Goal: Transaction & Acquisition: Obtain resource

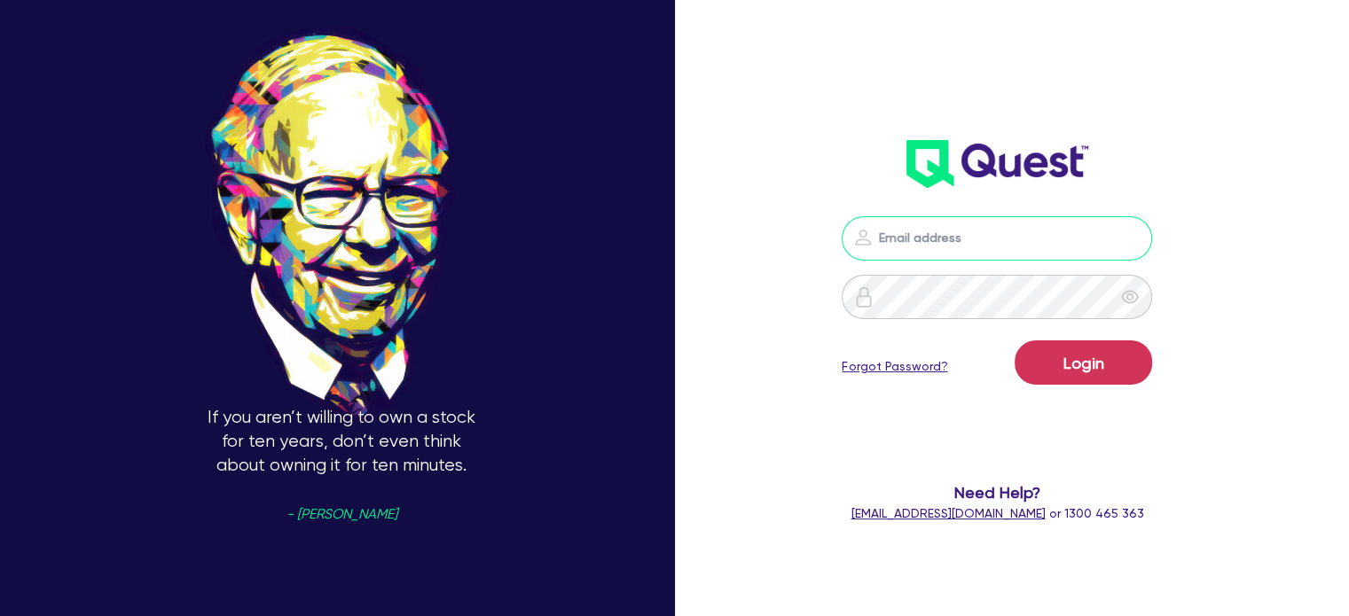
click at [954, 233] on input "email" at bounding box center [997, 238] width 310 height 44
type input "[EMAIL_ADDRESS][PERSON_NAME][DOMAIN_NAME]"
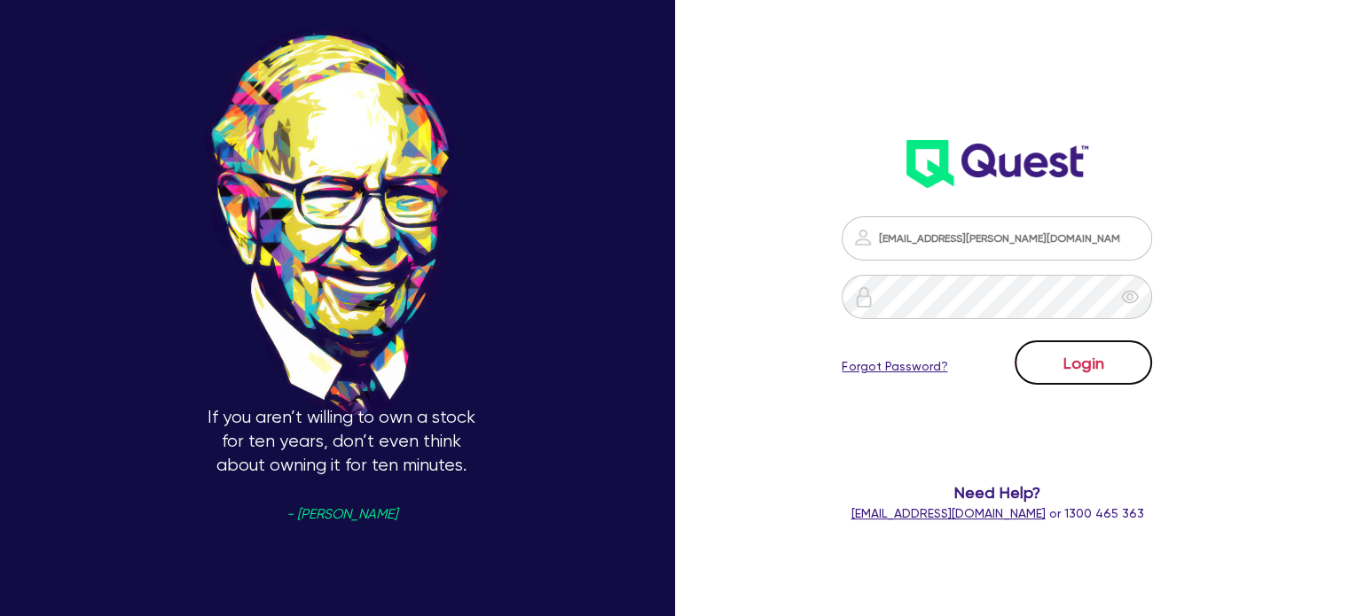
click at [1062, 365] on button "Login" at bounding box center [1083, 363] width 137 height 44
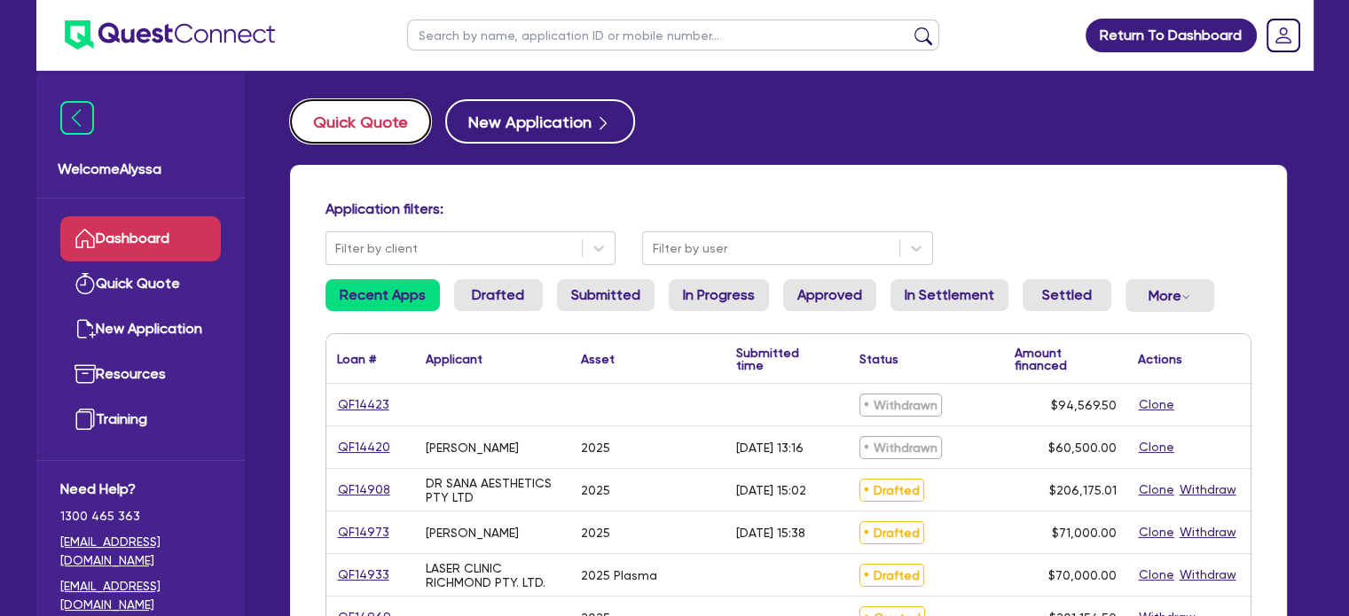
click at [326, 127] on button "Quick Quote" at bounding box center [360, 121] width 141 height 44
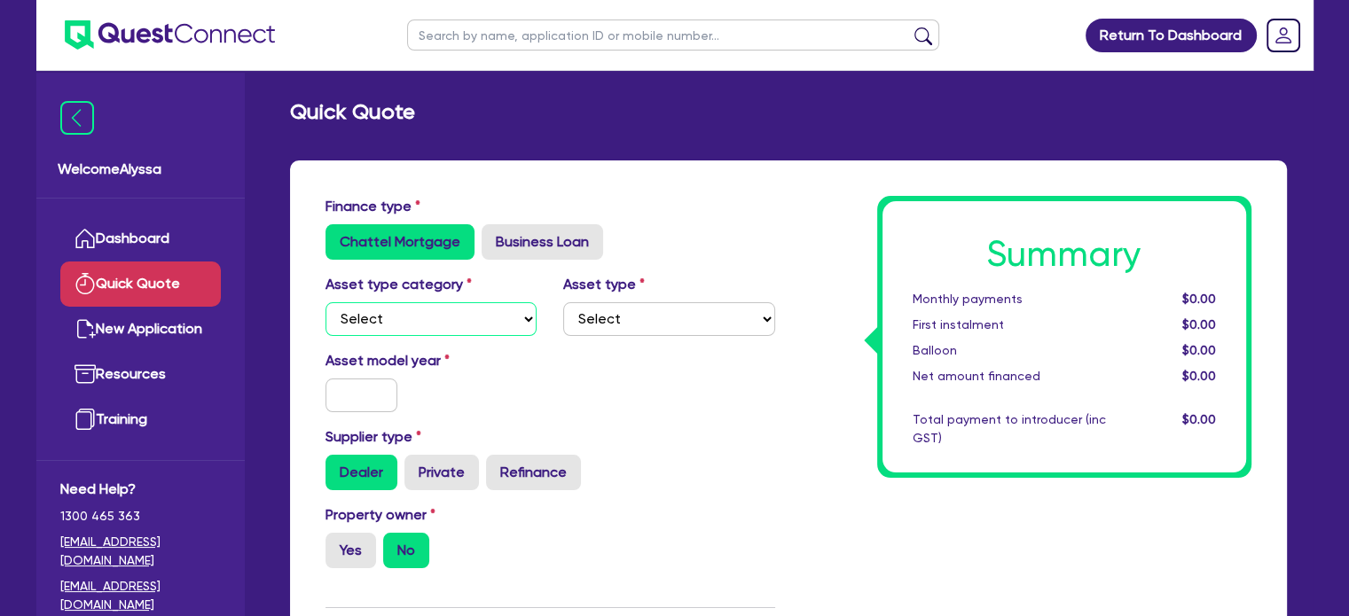
click at [458, 323] on select "Select Cars and light trucks Primary assets Secondary assets Tertiary assets" at bounding box center [432, 319] width 212 height 34
select select "CARS_AND_LIGHT_TRUCKS"
click at [326, 302] on select "Select Cars and light trucks Primary assets Secondary assets Tertiary assets" at bounding box center [432, 319] width 212 height 34
click at [350, 404] on input "text" at bounding box center [362, 396] width 73 height 34
type input "3"
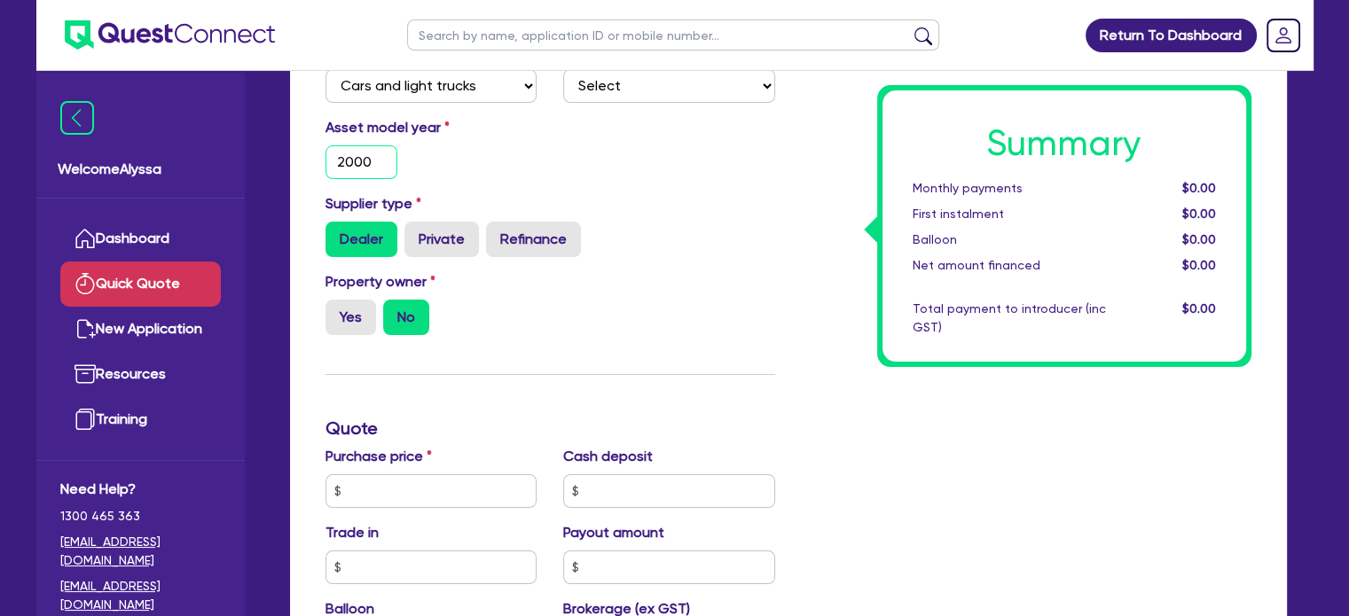
scroll to position [321, 0]
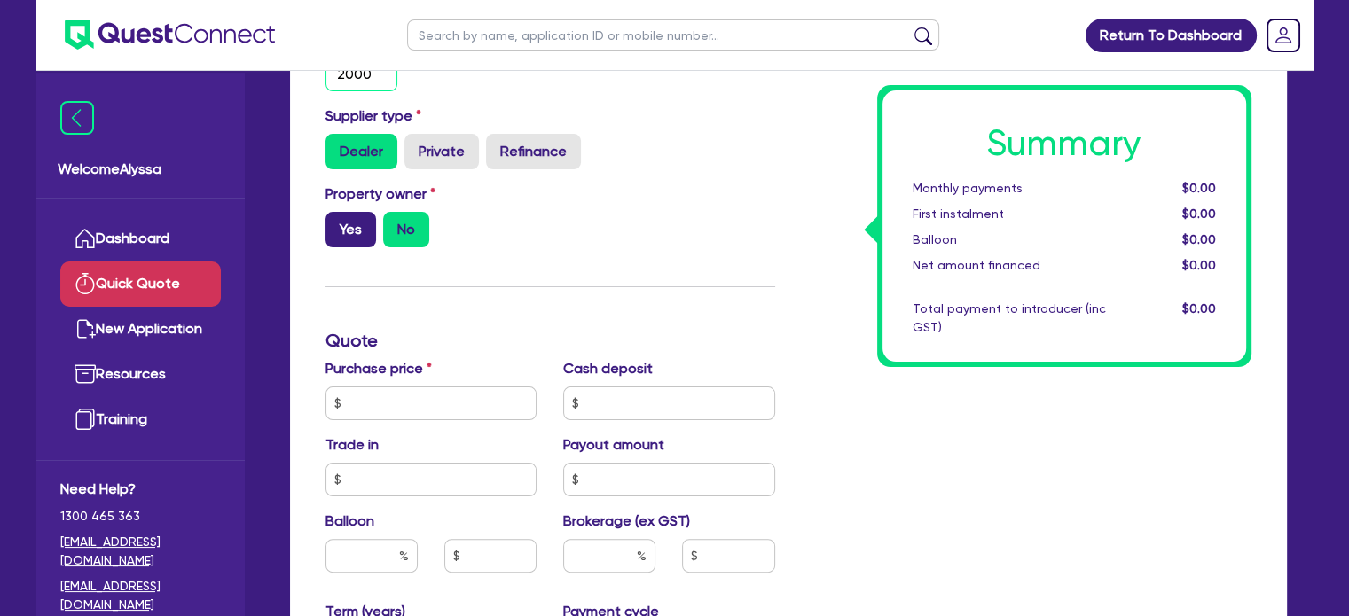
type input "2000"
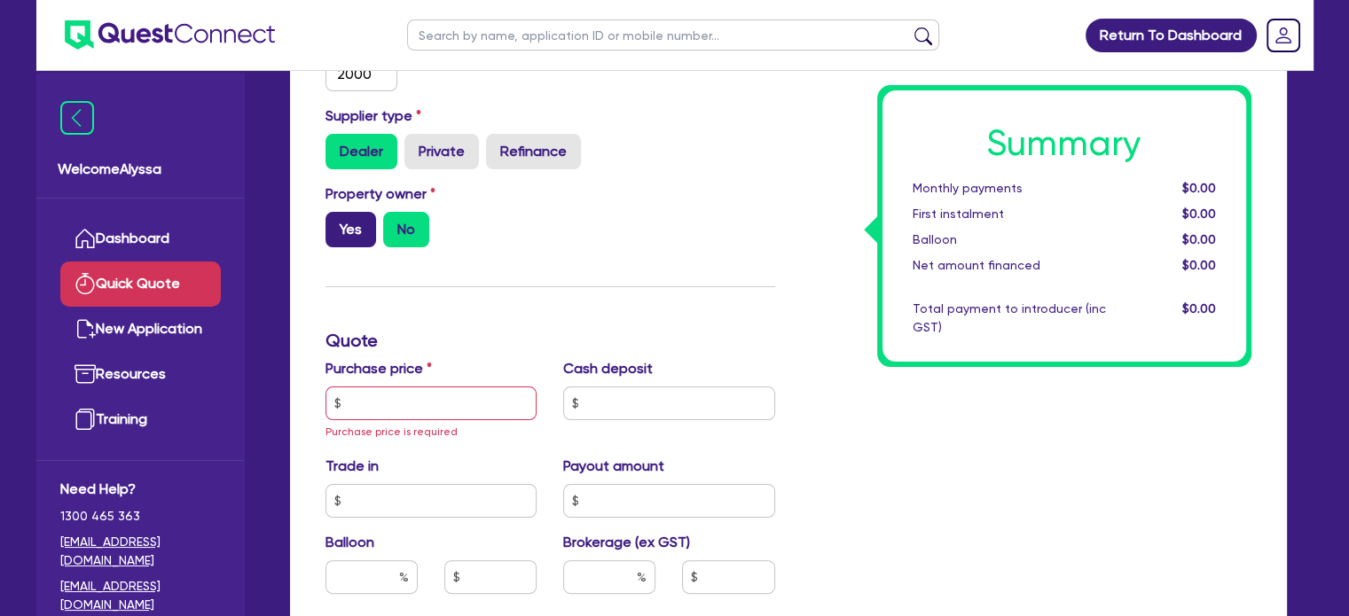
click at [346, 216] on label "Yes" at bounding box center [351, 229] width 51 height 35
click at [337, 216] on input "Yes" at bounding box center [332, 218] width 12 height 12
radio input "true"
click at [387, 408] on input "text" at bounding box center [432, 404] width 212 height 34
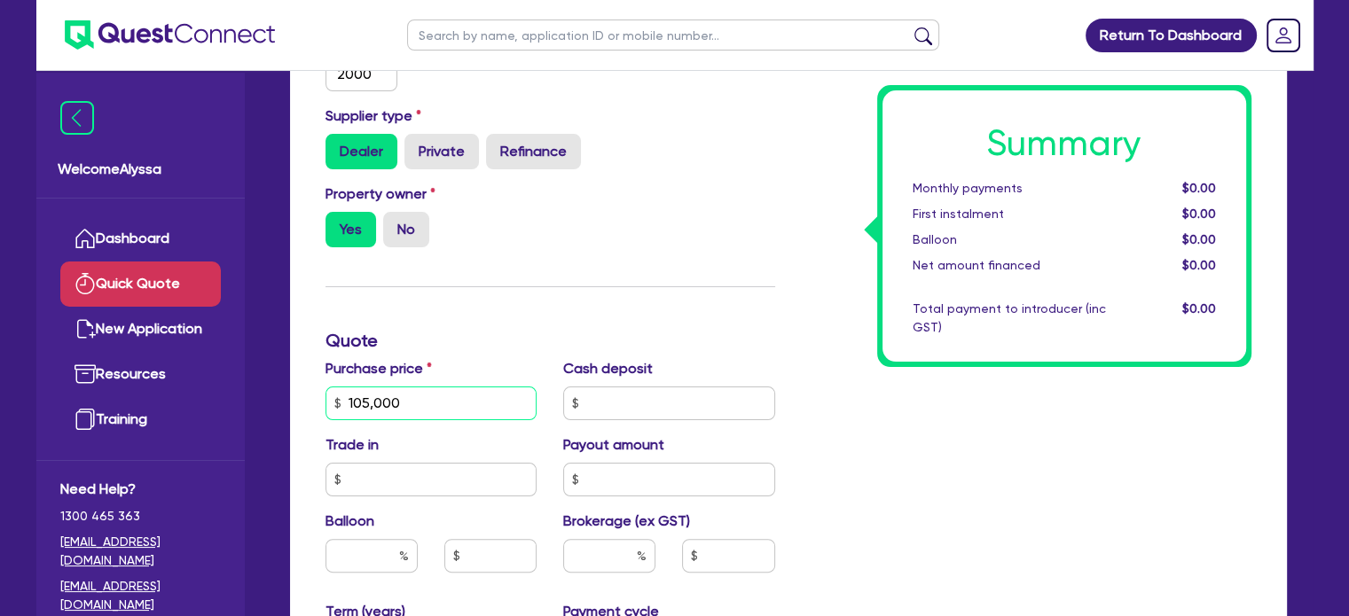
type input "105,000"
click at [362, 553] on input "text" at bounding box center [372, 556] width 92 height 34
type input "20"
click at [1017, 456] on div "Summary Monthly payments $0.00 First instalment $0.00 Balloon $0.00 Net amount …" at bounding box center [1027, 403] width 476 height 1056
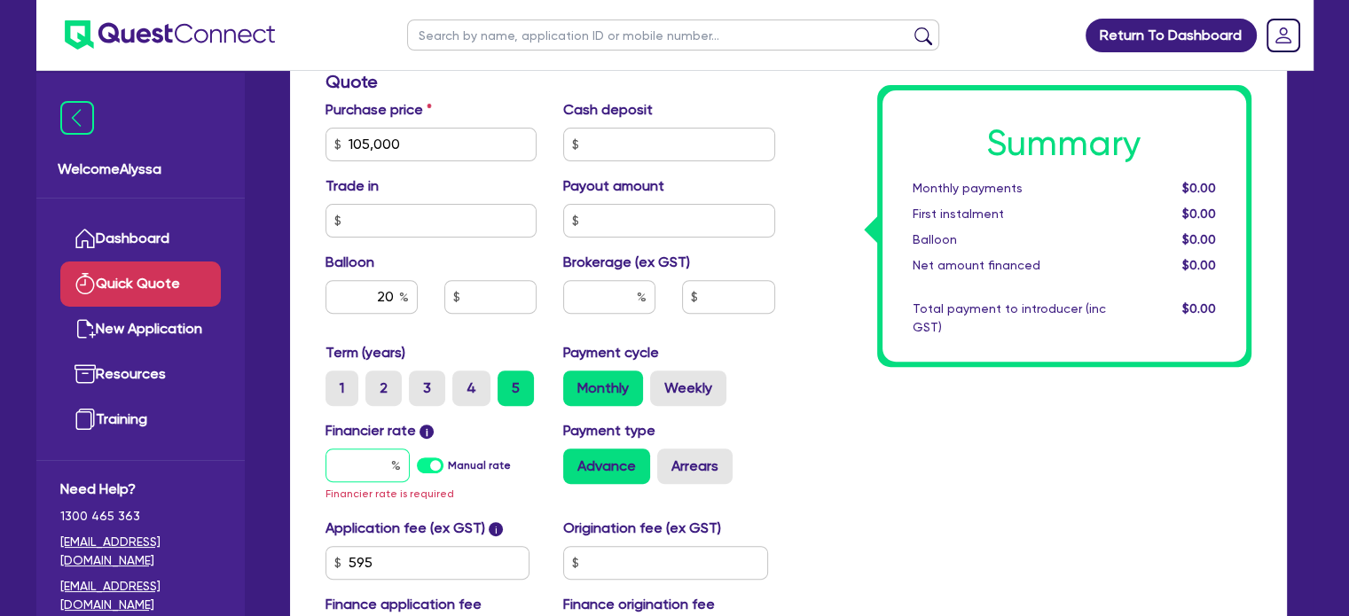
click at [382, 459] on input "text" at bounding box center [368, 466] width 84 height 34
type input "8"
type input "21,000"
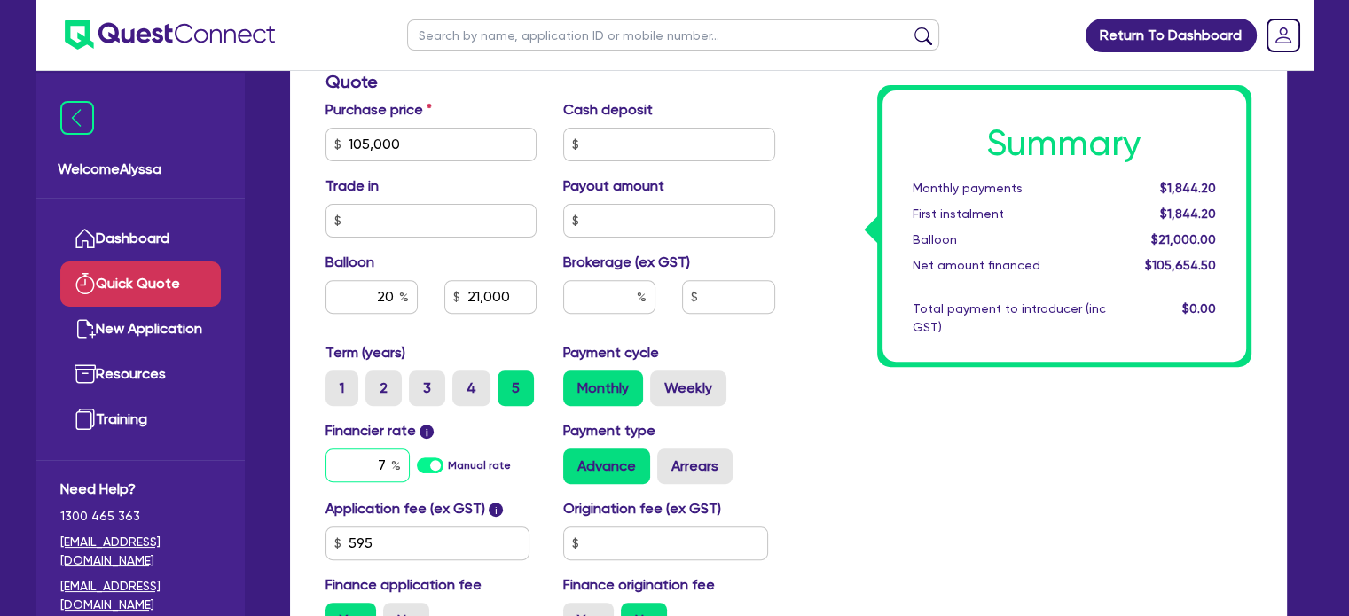
type input "7"
click at [600, 297] on input "text" at bounding box center [609, 297] width 92 height 34
type input "21,000"
type input "4"
click at [898, 453] on div "Summary Monthly payments Calculating... First instalment Calculating... Balloon…" at bounding box center [1027, 134] width 476 height 1037
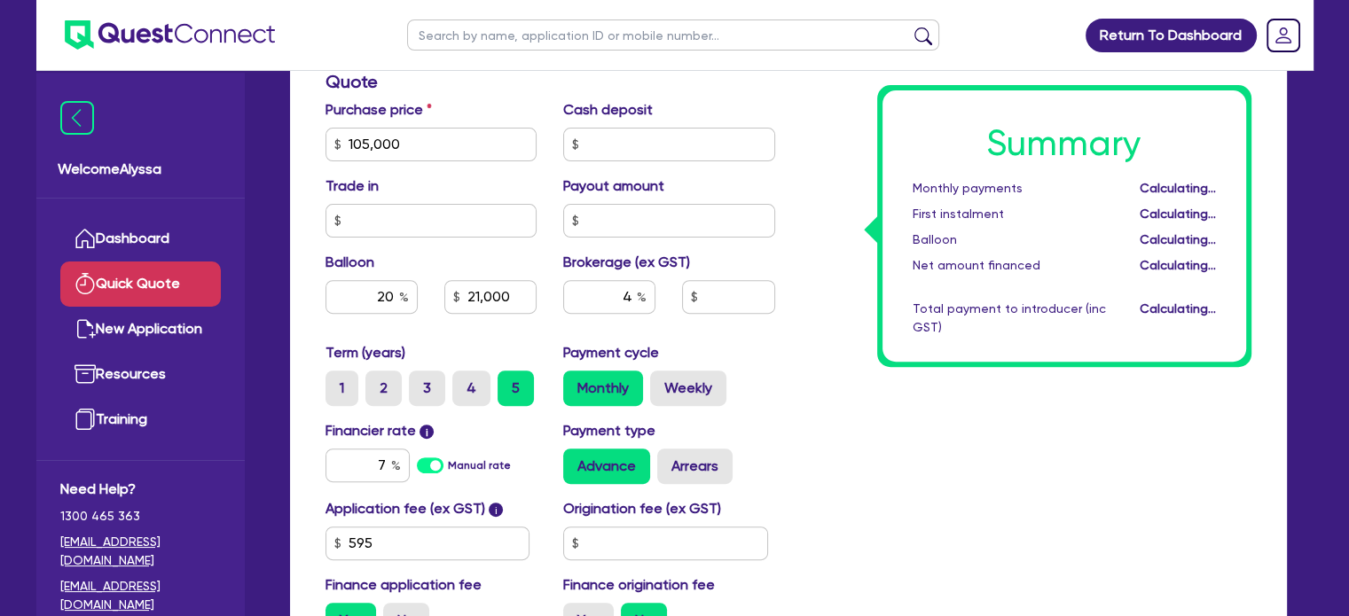
type input "21,000"
type input "4,226.18"
click at [390, 291] on input "20" at bounding box center [372, 297] width 92 height 34
type input "21,000"
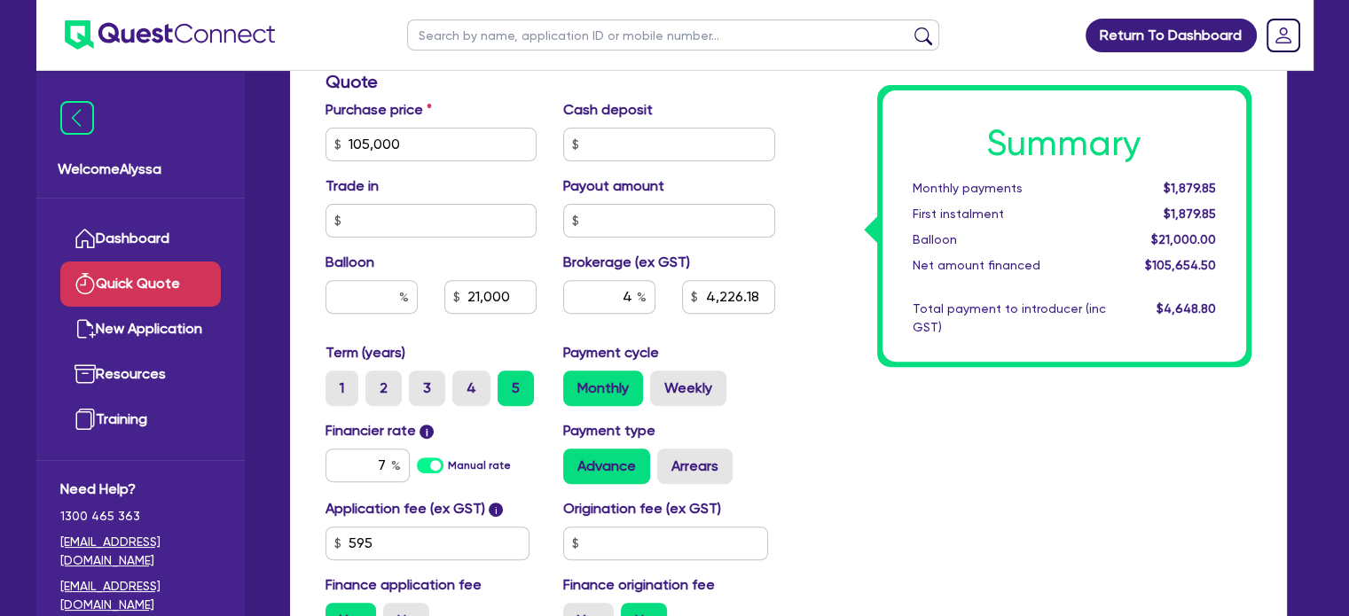
type input "4,226.18"
click at [905, 423] on div "Summary Monthly payments Calculating... First instalment Calculating... Balloon…" at bounding box center [1027, 134] width 476 height 1037
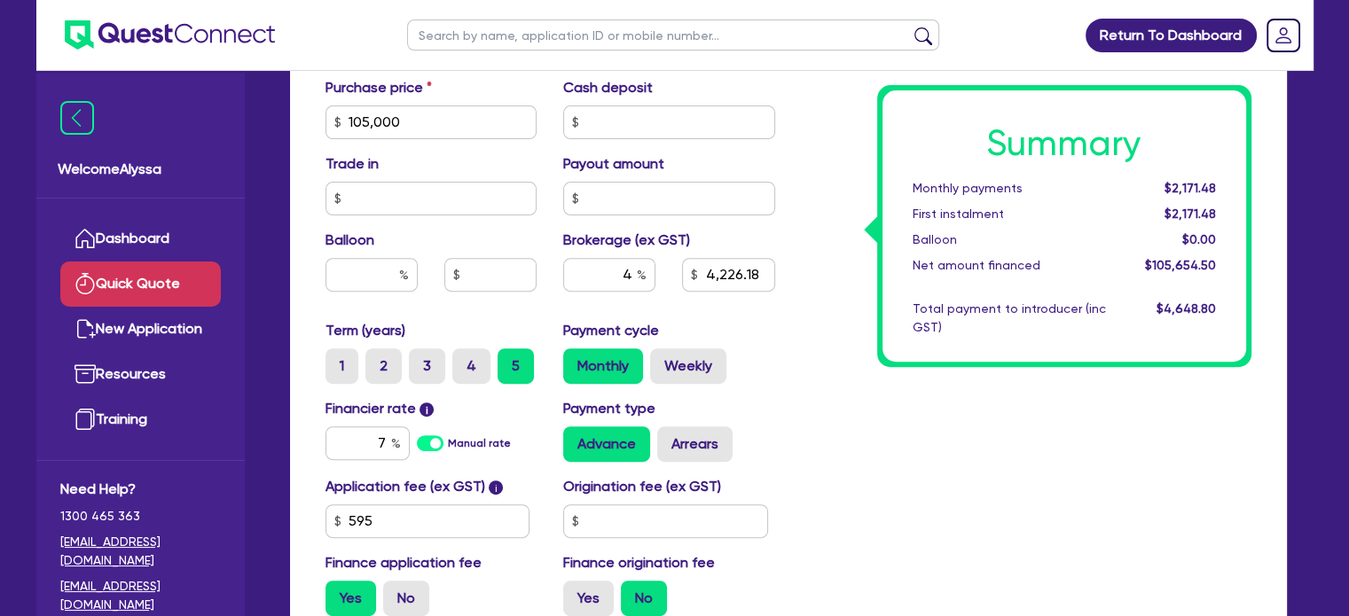
scroll to position [601, 0]
click at [367, 281] on input "text" at bounding box center [372, 276] width 92 height 34
type input "30"
type input "4,226.18"
type input "31,500"
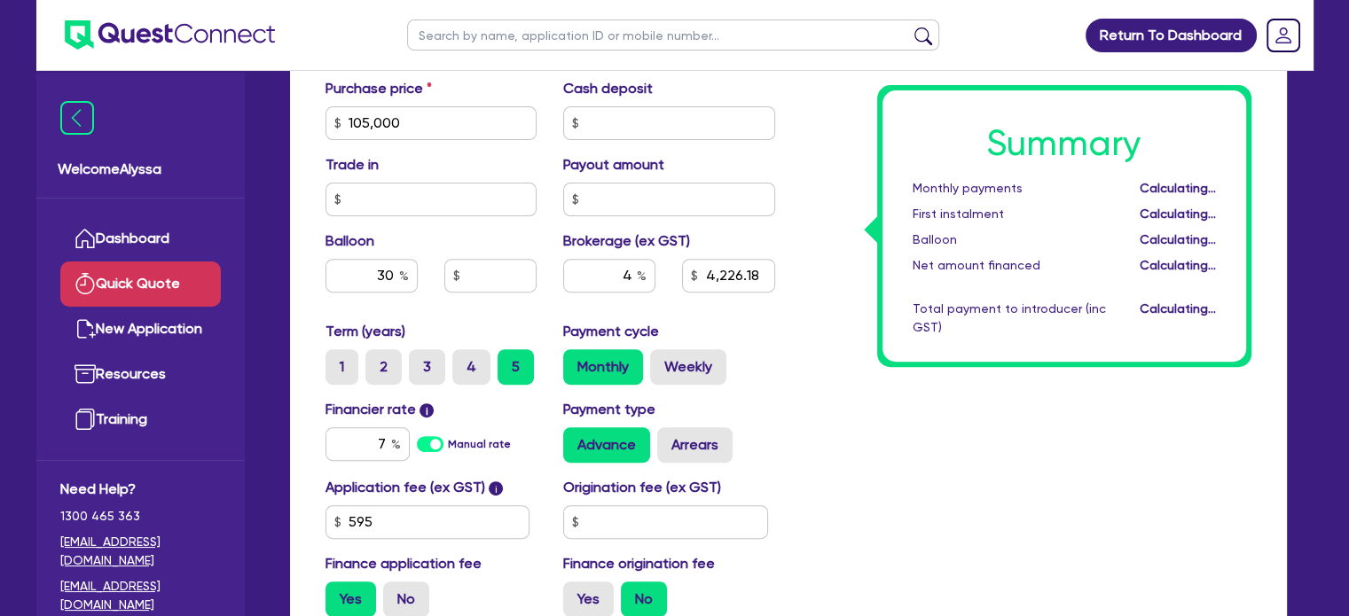
type input "4,226.18"
click at [828, 396] on div "Summary Monthly payments Calculating... First instalment Calculating... Balloon…" at bounding box center [1027, 113] width 476 height 1037
click at [378, 272] on input "30" at bounding box center [372, 276] width 92 height 34
type input "30"
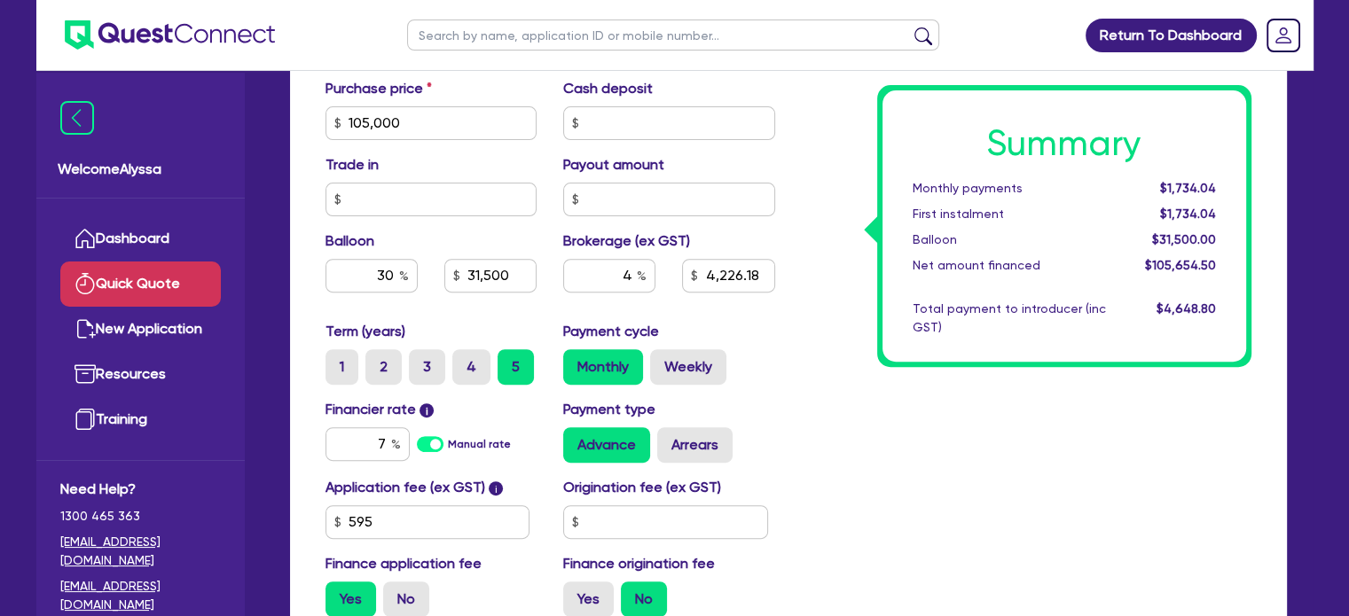
type input "31,500"
type input "4,226.18"
type input "31,500"
type input "4,226.18"
click at [793, 411] on div "Summary Monthly payments $1,734.04 First instalment $1,734.04 Balloon $31,500.0…" at bounding box center [1027, 113] width 476 height 1037
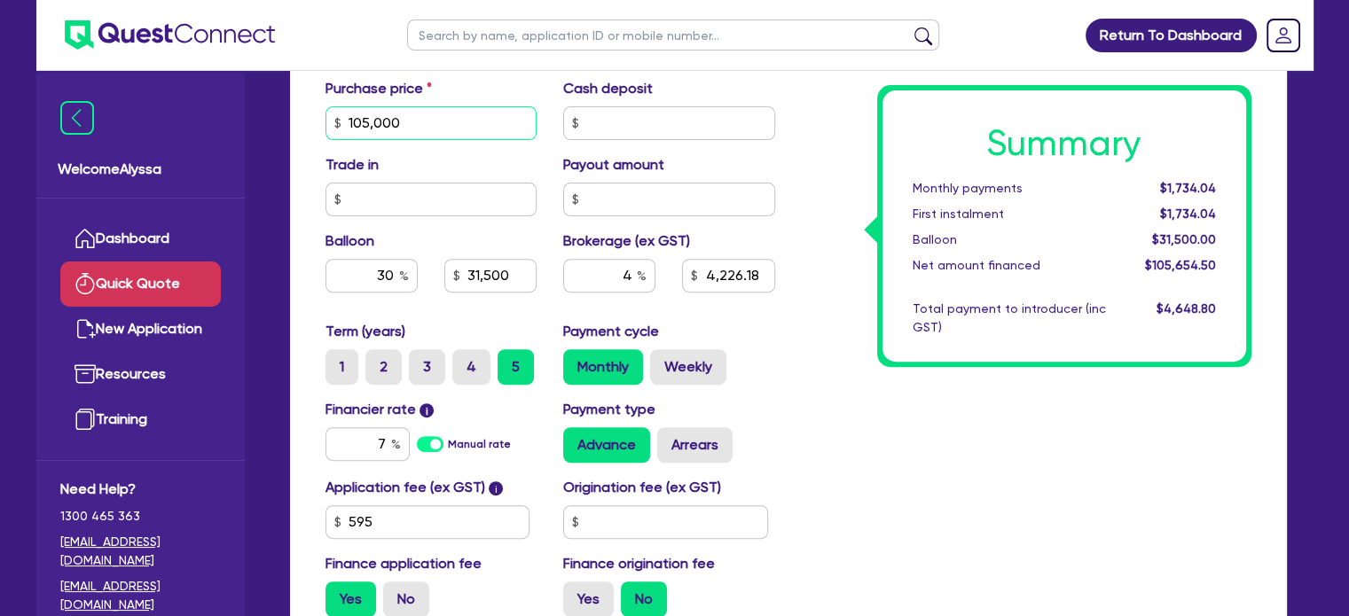
click at [405, 123] on input "105,000" at bounding box center [432, 123] width 212 height 34
type input "100,000"
type input "31,500"
type input "4,226.18"
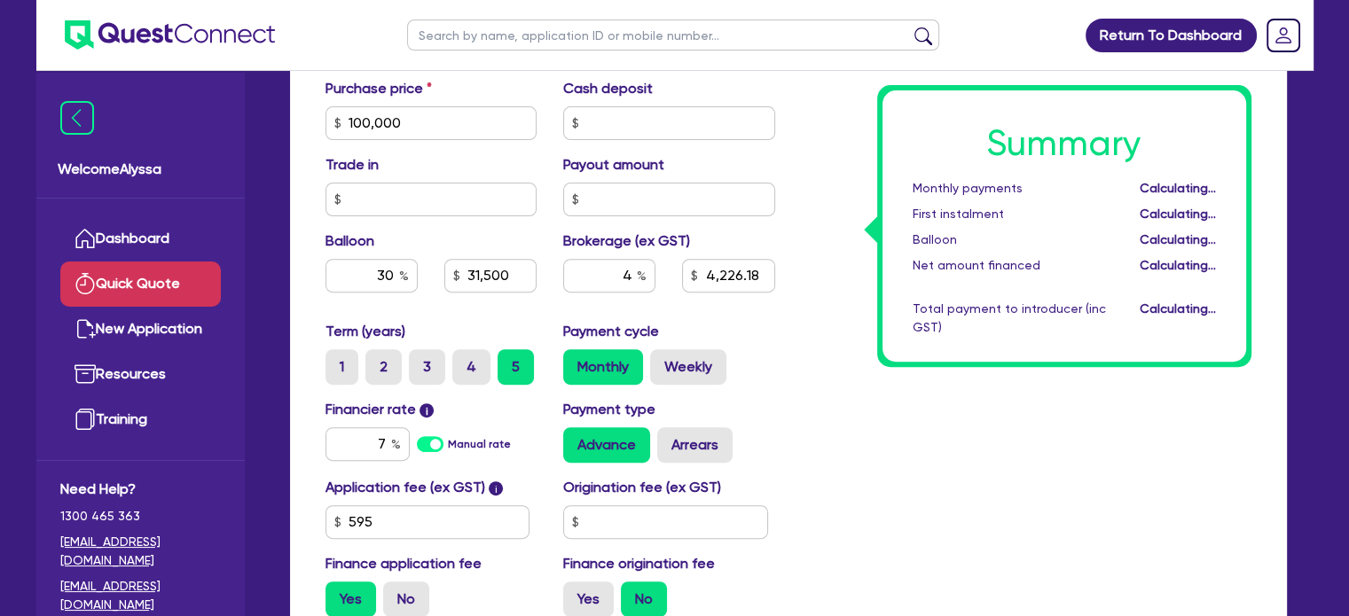
type input "30,000"
type input "4,026.18"
click at [846, 456] on div "Summary Monthly payments Calculating... First instalment Calculating... Balloon…" at bounding box center [1027, 113] width 476 height 1037
click at [416, 595] on label "No" at bounding box center [406, 599] width 46 height 35
click at [395, 593] on input "No" at bounding box center [389, 588] width 12 height 12
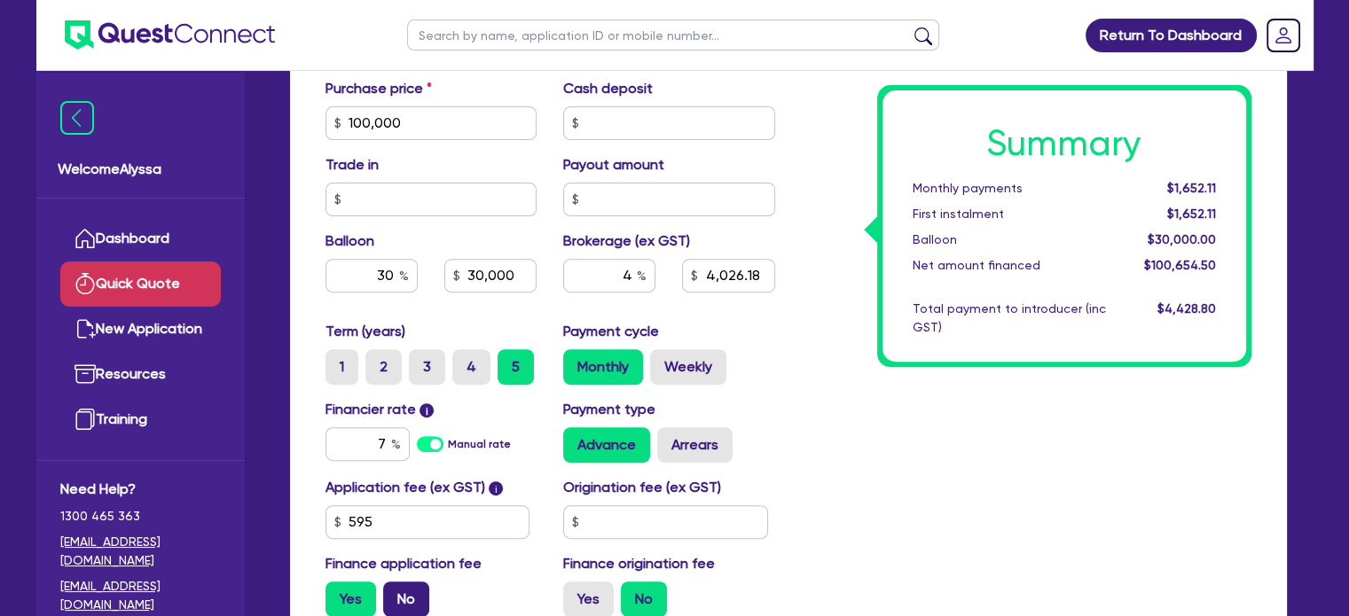
radio input "true"
type input "30,000"
type input "4,026.18"
type input "30,000"
type input "4,000"
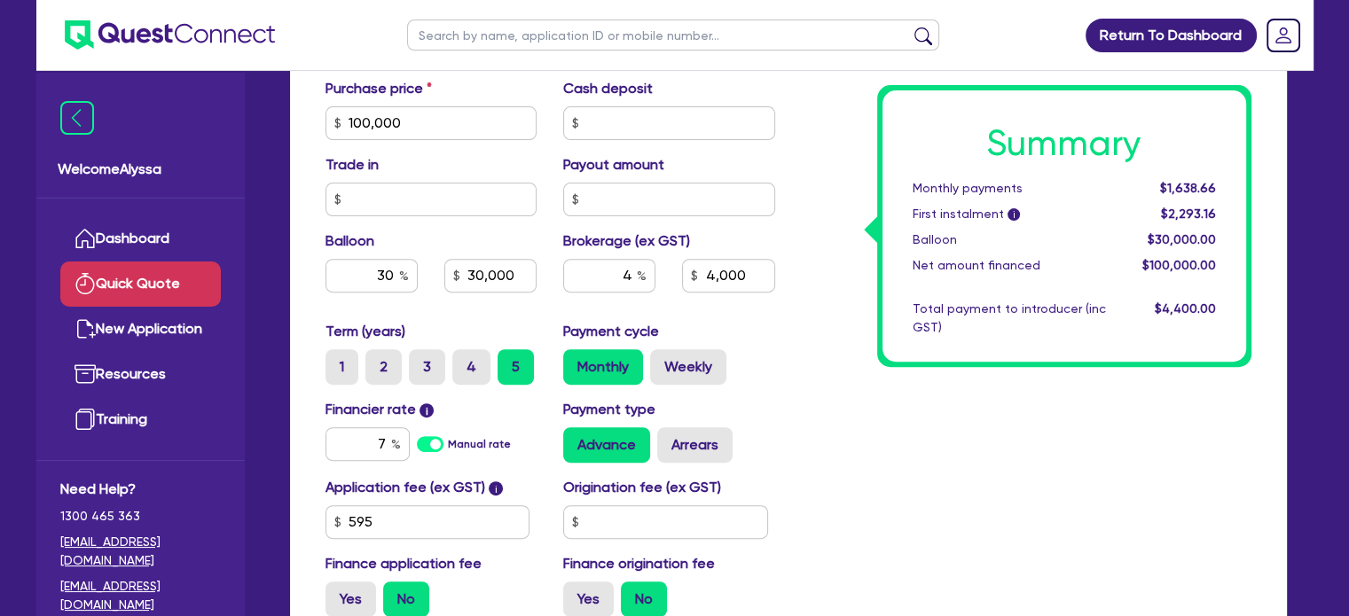
click at [837, 517] on div "Summary Monthly payments $1,638.66 First instalment i $2,293.16 Balloon $30,000…" at bounding box center [1027, 113] width 476 height 1037
click at [342, 592] on label "Yes" at bounding box center [351, 599] width 51 height 35
click at [337, 592] on input "Yes" at bounding box center [332, 588] width 12 height 12
radio input "true"
type input "30,000"
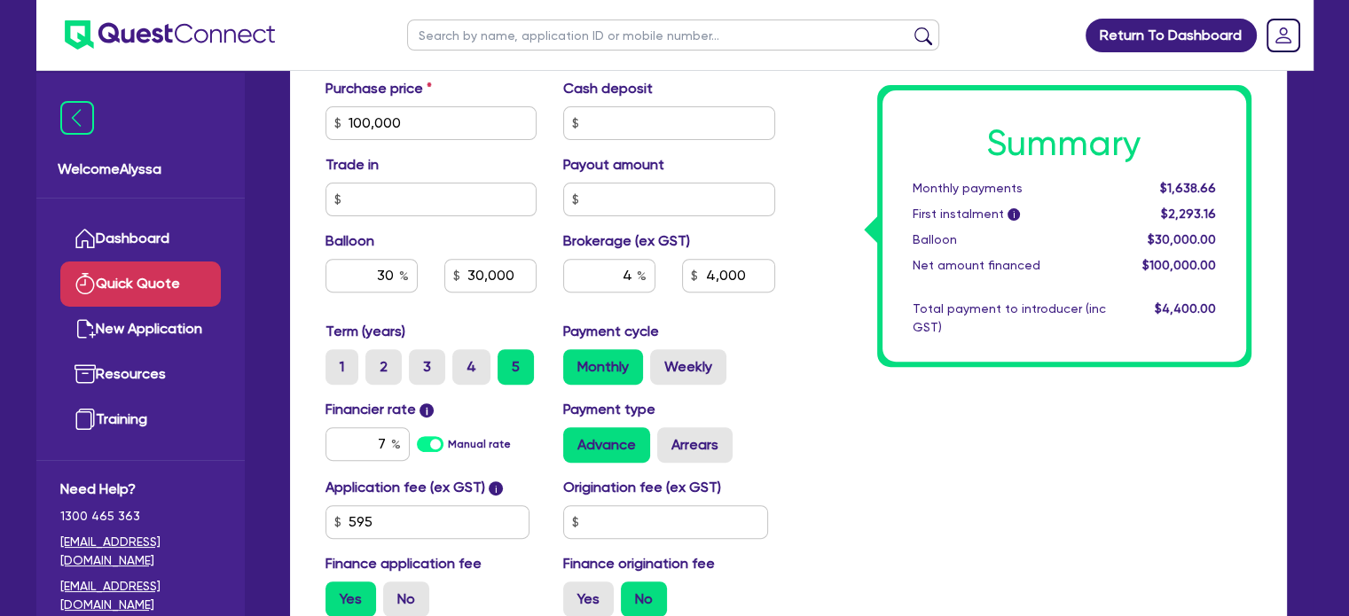
type input "4,000"
type input "30,000"
type input "4,026.18"
click at [398, 125] on input "100,000" at bounding box center [432, 123] width 212 height 34
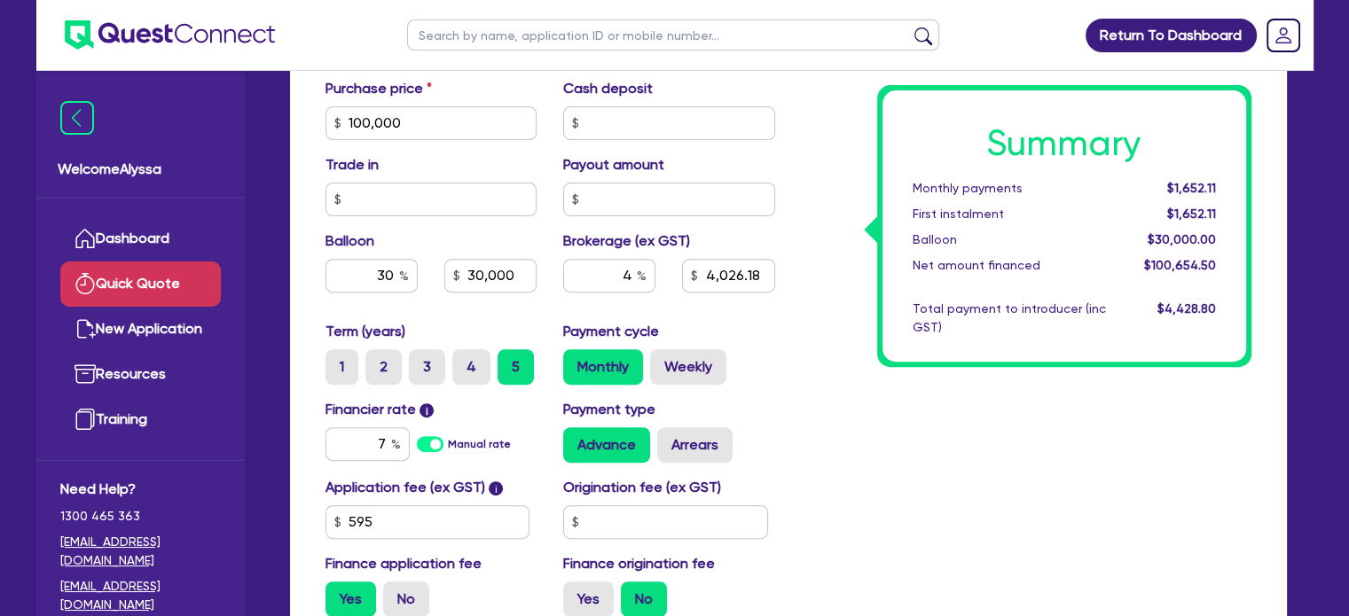
type input "30,000"
type input "4,026.18"
type input "30,000"
type input "4,026.18"
click at [769, 404] on div "Payment type Advance Arrears" at bounding box center [669, 431] width 239 height 64
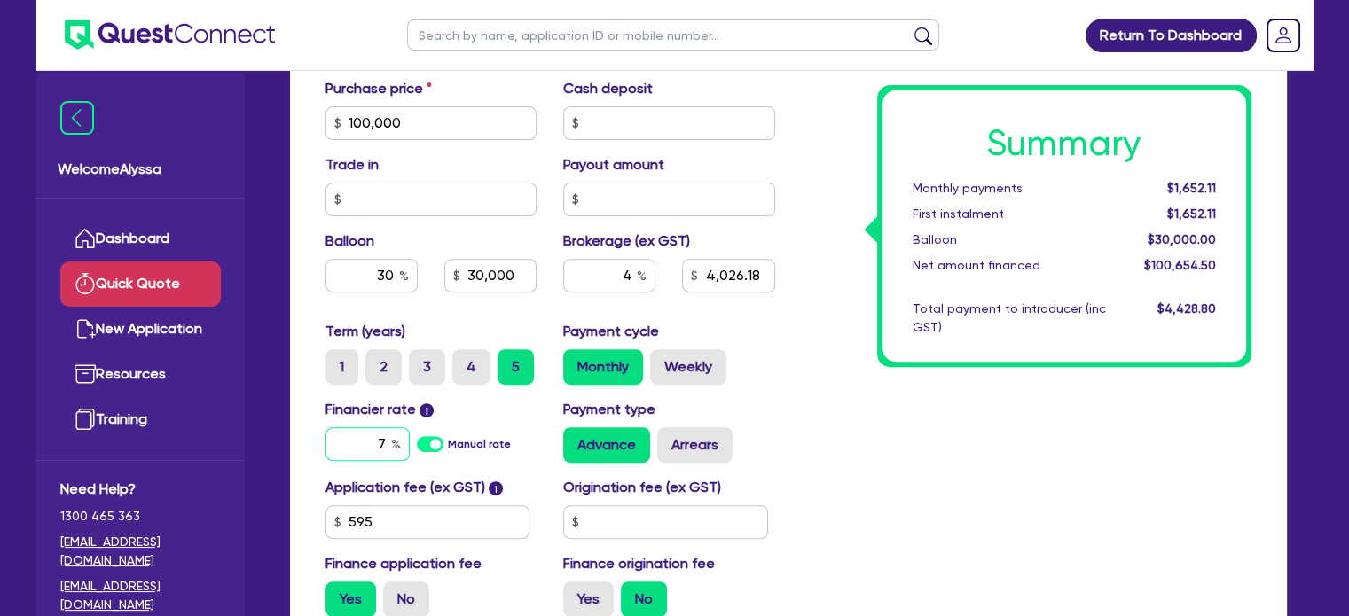
click at [370, 434] on input "7" at bounding box center [368, 445] width 84 height 34
type input "6"
type input "30,000"
type input "4,026.18"
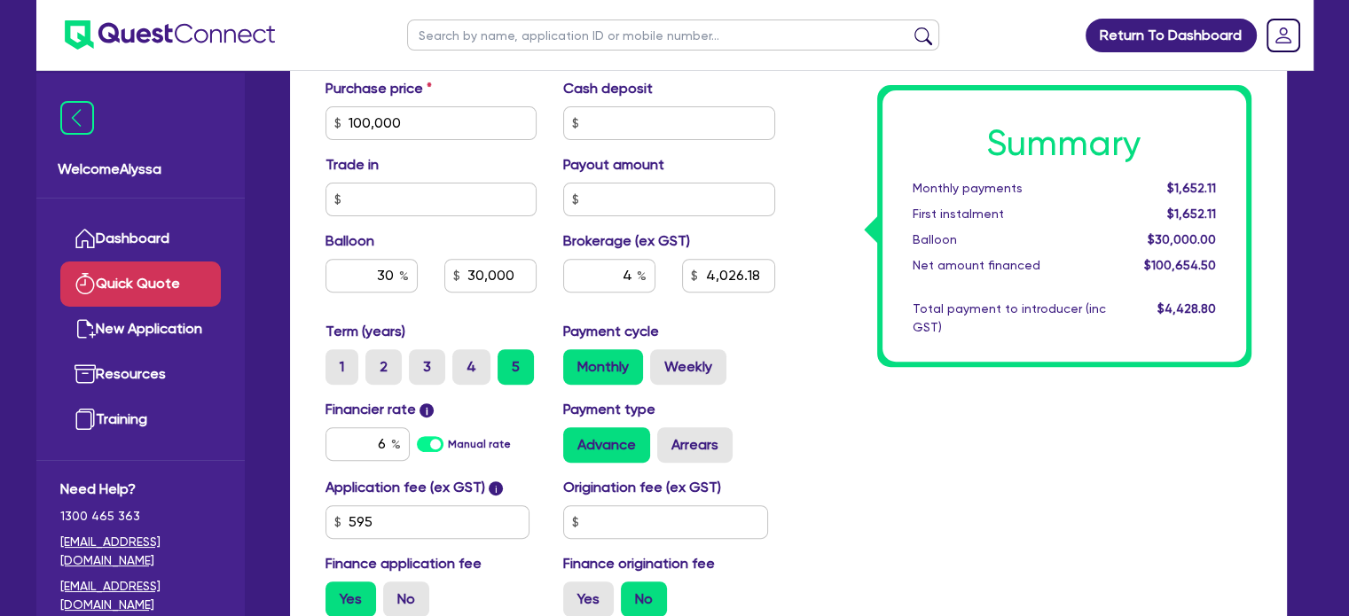
type input "30,000"
type input "4,026.18"
click at [914, 479] on div "Summary Monthly payments $1,593.61 First instalment $1,593.61 Balloon $30,000.0…" at bounding box center [1027, 113] width 476 height 1037
click at [768, 372] on div "Monthly Weekly" at bounding box center [669, 366] width 212 height 35
